Goal: Information Seeking & Learning: Find specific fact

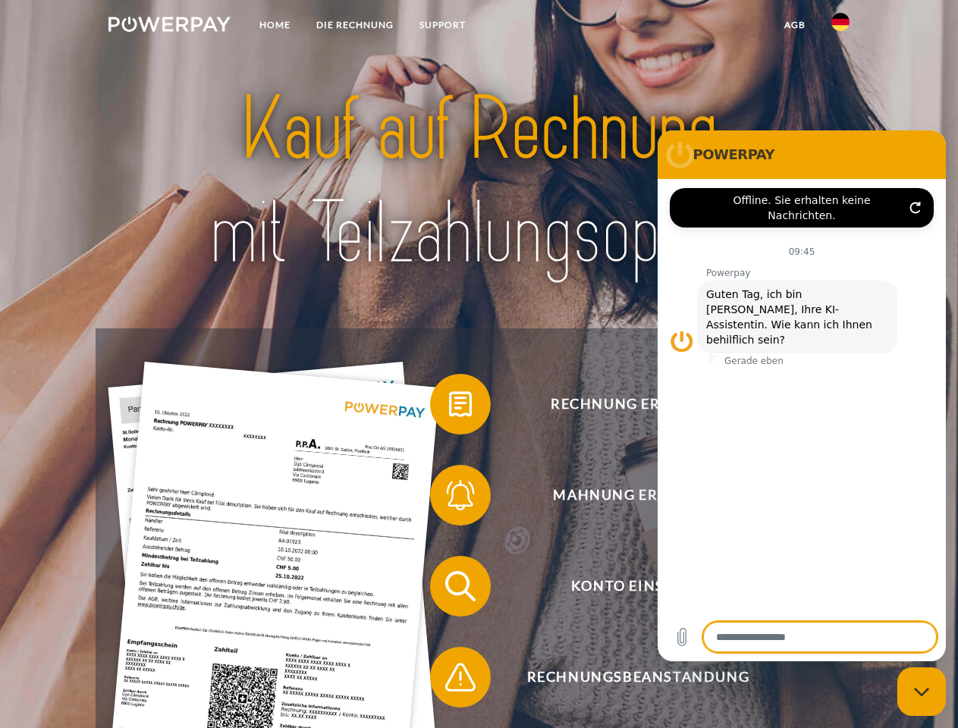
click at [169, 27] on img at bounding box center [170, 24] width 122 height 15
click at [841, 27] on img at bounding box center [841, 22] width 18 height 18
click at [794, 25] on link "agb" at bounding box center [795, 24] width 47 height 27
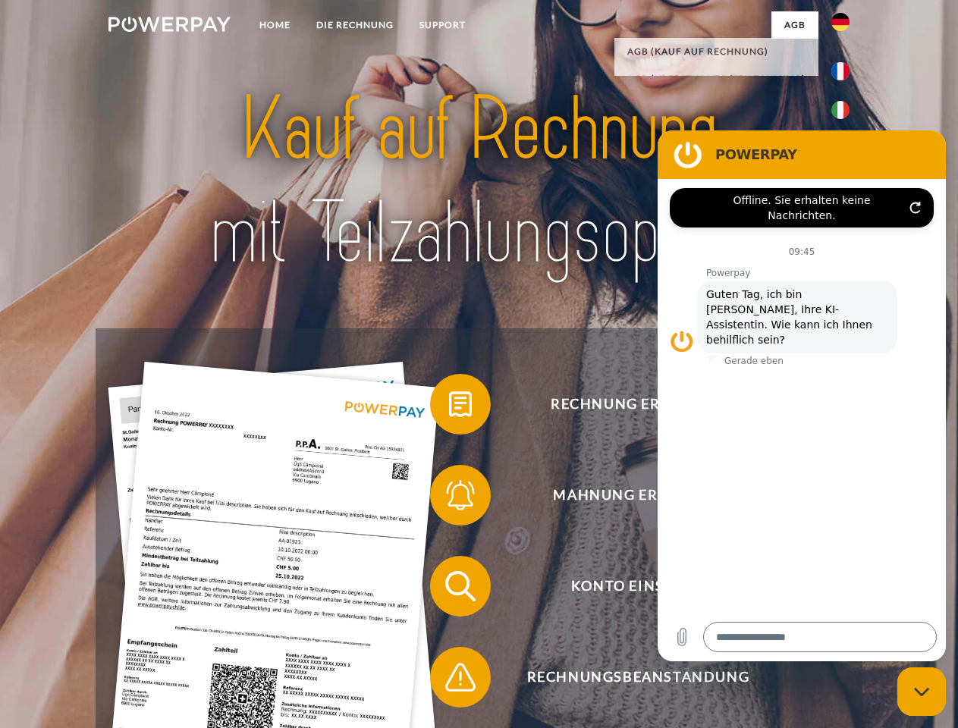
click at [449, 407] on span at bounding box center [438, 405] width 76 height 76
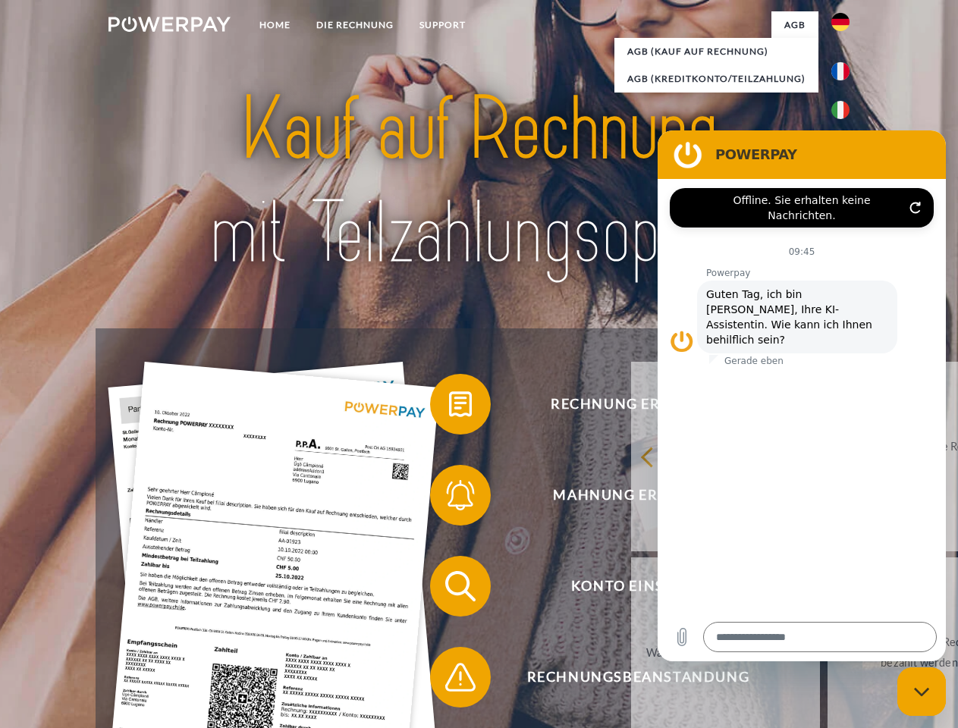
click at [449, 499] on span at bounding box center [438, 496] width 76 height 76
click at [828, 590] on link "Bis wann muss die Rechnung bezahlt werden?" at bounding box center [922, 653] width 189 height 190
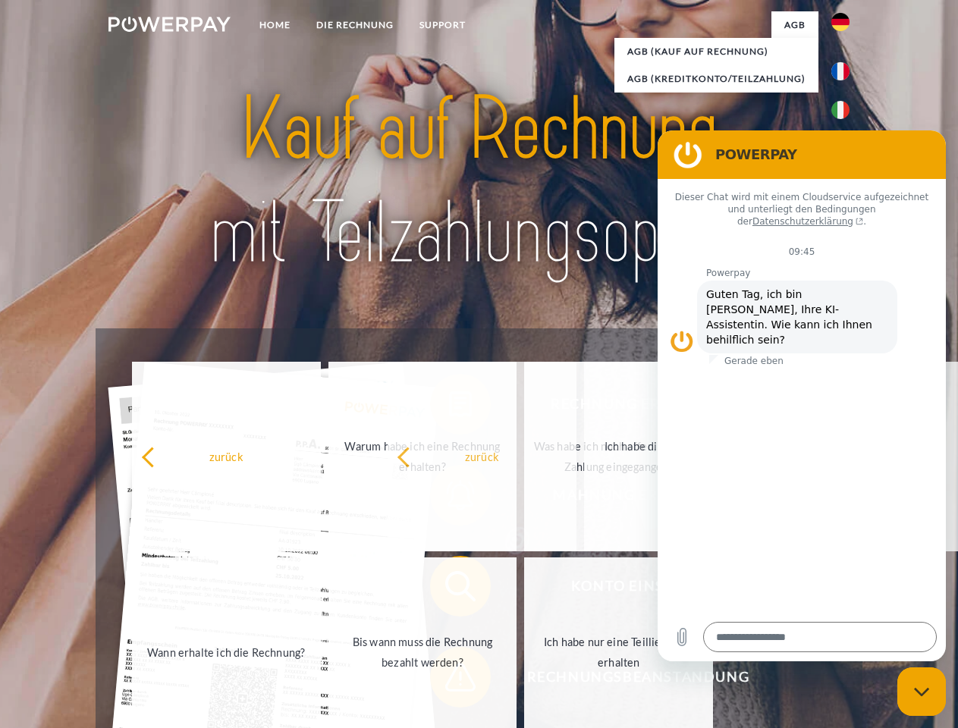
click at [449, 681] on span at bounding box center [438, 678] width 76 height 76
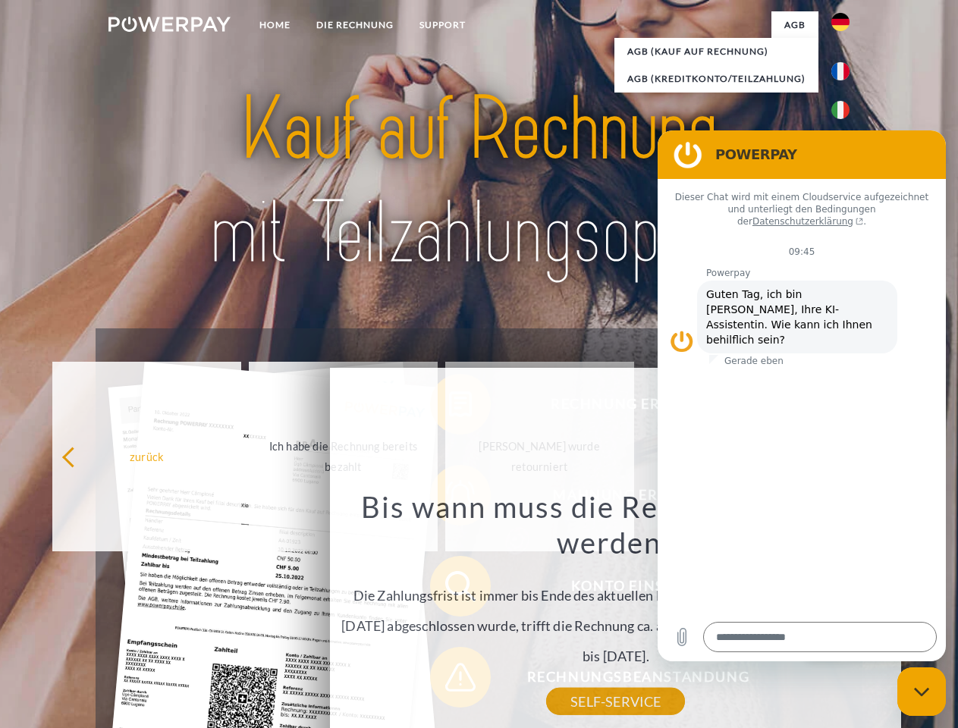
click at [922, 692] on icon "Messaging-Fenster schließen" at bounding box center [922, 692] width 16 height 10
type textarea "*"
